Goal: Task Accomplishment & Management: Use online tool/utility

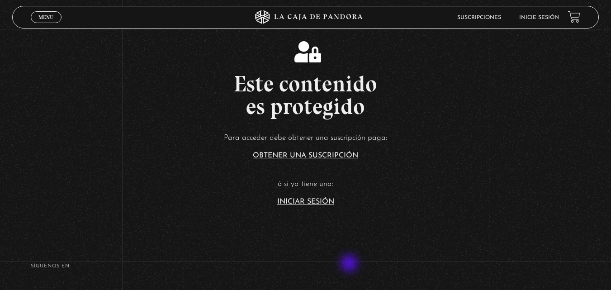
click at [350, 264] on h4 "SÍguenos en:" at bounding box center [306, 266] width 550 height 5
click at [328, 205] on section "Este contenido es protegido Para acceder debe obtener una suscripción paga: Obt…" at bounding box center [305, 116] width 611 height 232
click at [325, 203] on link "Iniciar Sesión" at bounding box center [305, 201] width 57 height 7
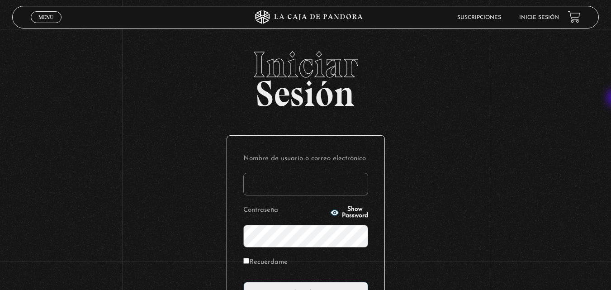
type input "carlomena"
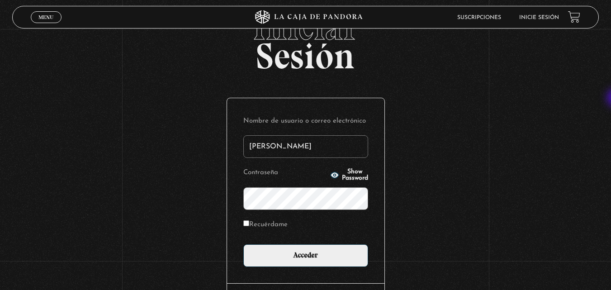
scroll to position [38, 0]
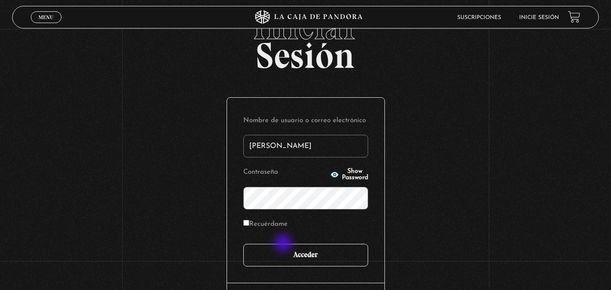
click at [284, 244] on input "Acceder" at bounding box center [305, 255] width 125 height 23
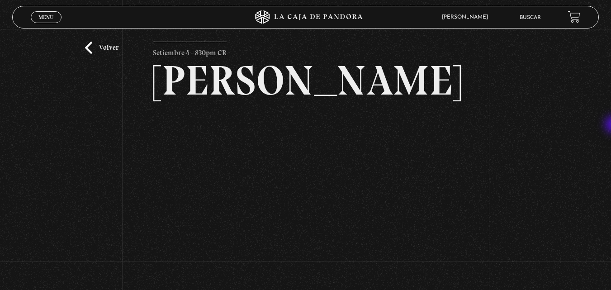
drag, startPoint x: 615, startPoint y: 120, endPoint x: 614, endPoint y: 161, distance: 40.7
click at [610, 161] on html "ingresar al sitio Ver Video Más Información Solicitar Por favor coloque su disp…" at bounding box center [305, 208] width 611 height 448
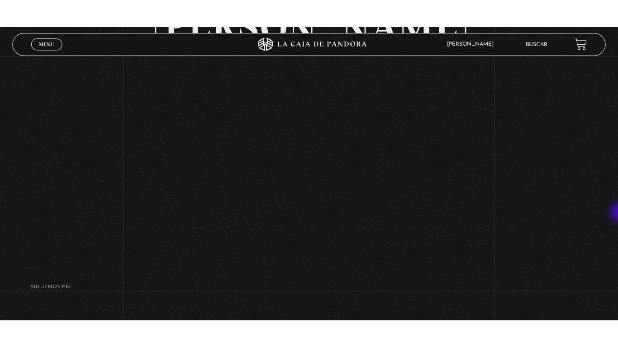
scroll to position [99, 0]
